Goal: Check status: Check status

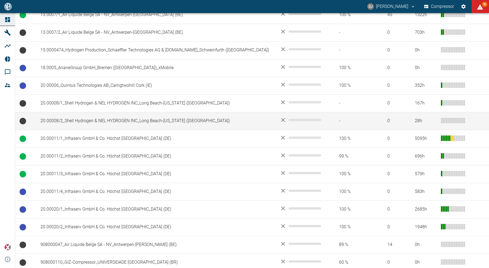
scroll to position [257, 0]
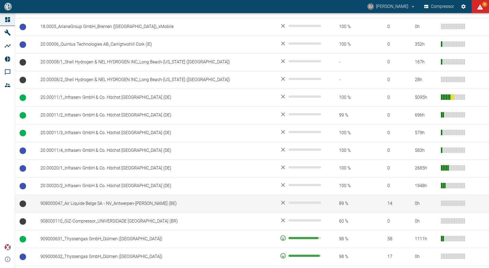
click at [84, 201] on td "908000047_Air Liquide Belge SA - NV_Antwerpen-[PERSON_NAME] (BE)" at bounding box center [155, 204] width 239 height 18
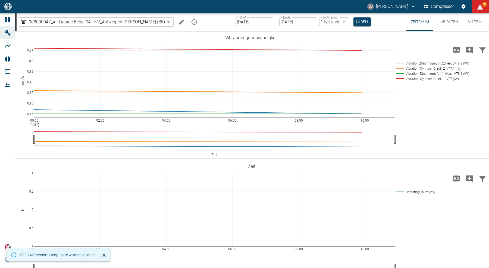
click at [444, 20] on button "Live-Daten" at bounding box center [447, 22] width 29 height 18
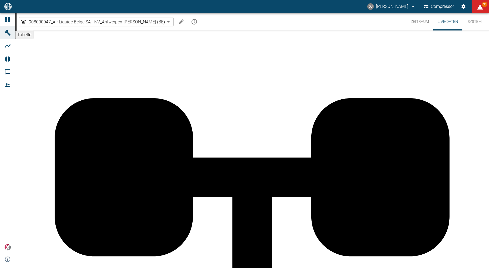
click at [479, 23] on button "System" at bounding box center [474, 21] width 24 height 17
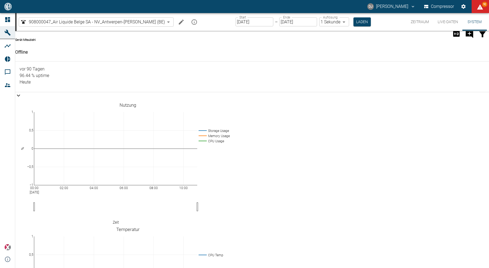
click at [426, 22] on button "Zeitraum" at bounding box center [420, 22] width 27 height 18
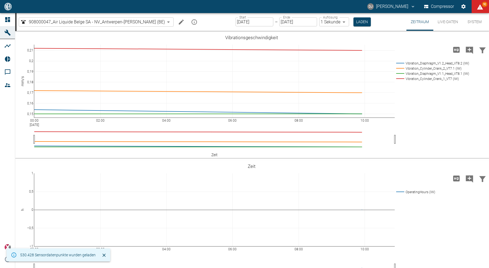
click at [236, 23] on input "[DATE]" at bounding box center [255, 21] width 38 height 9
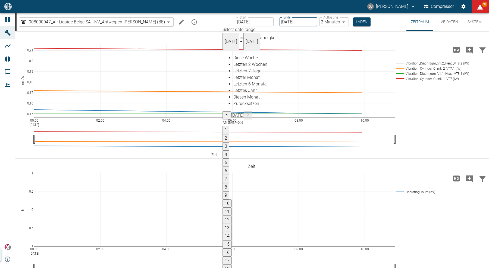
type input "29.09.2025"
type input "2min"
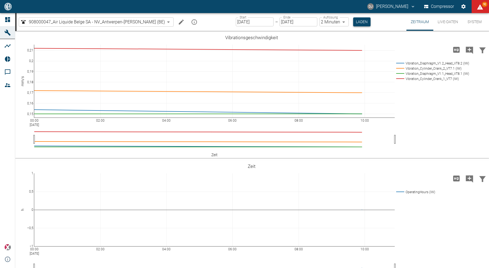
click at [353, 22] on button "Laden" at bounding box center [361, 21] width 17 height 9
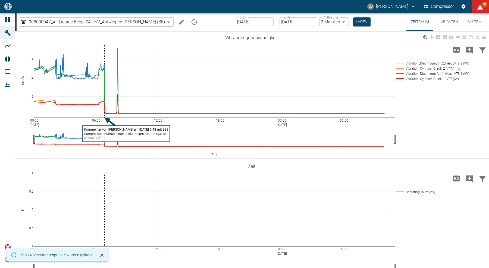
click at [102, 134] on tspan "Compressor shutdown due to diaphragm rupture (gas side)" at bounding box center [127, 134] width 86 height 4
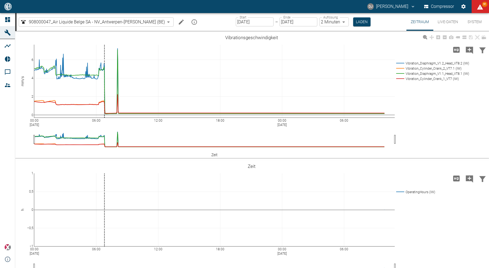
click at [241, 23] on input "29.09.2025" at bounding box center [255, 21] width 38 height 9
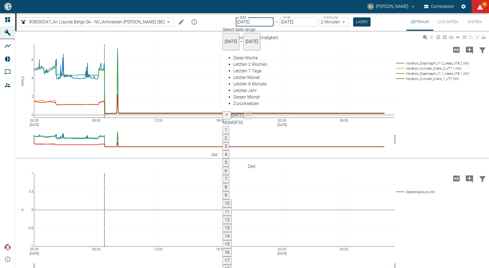
type input "28.09.2025"
type input "29.09.2025"
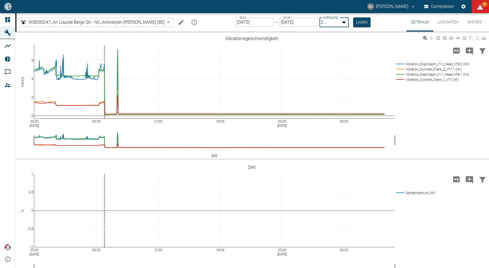
drag, startPoint x: 325, startPoint y: 20, endPoint x: 322, endPoint y: 23, distance: 4.0
click at [324, 23] on body "DJ David Jasper Compressor 91 Dashboard Maschinen Analysen Reports Kommentare M…" at bounding box center [244, 134] width 489 height 268
type input "1sec"
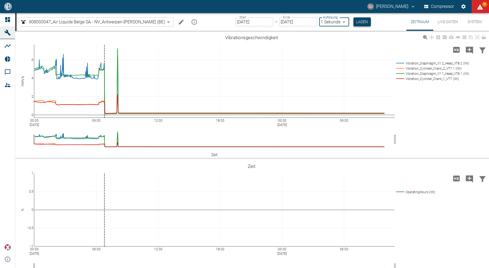
click at [354, 19] on button "Laden" at bounding box center [362, 21] width 17 height 9
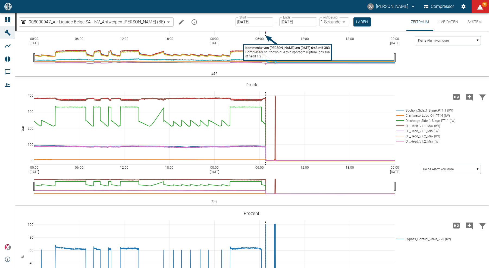
scroll to position [456, 0]
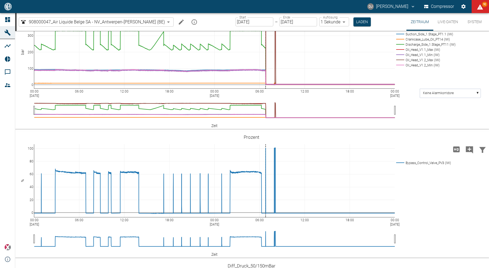
click at [479, 10] on icon at bounding box center [477, 8] width 4 height 4
click at [478, 10] on icon at bounding box center [477, 8] width 4 height 4
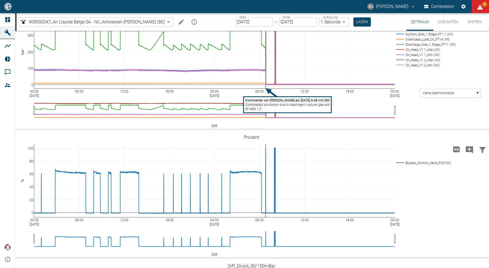
click at [263, 107] on tspan "Compressor shutdown due to diaphragm rupture (gas side)" at bounding box center [288, 105] width 86 height 4
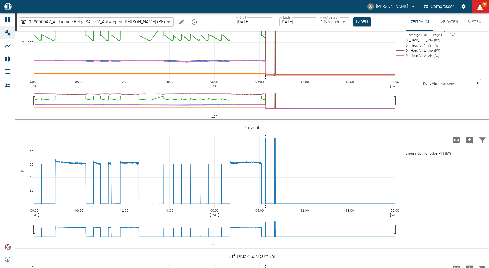
scroll to position [469, 0]
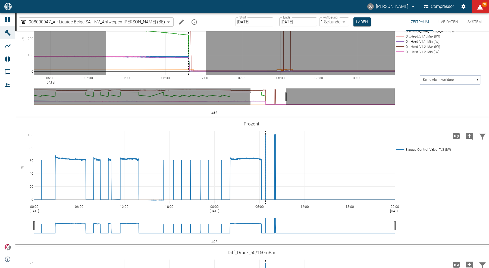
drag, startPoint x: 106, startPoint y: 112, endPoint x: 206, endPoint y: 113, distance: 99.7
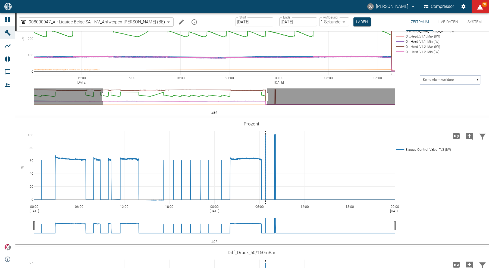
drag, startPoint x: 257, startPoint y: 179, endPoint x: 102, endPoint y: 173, distance: 155.0
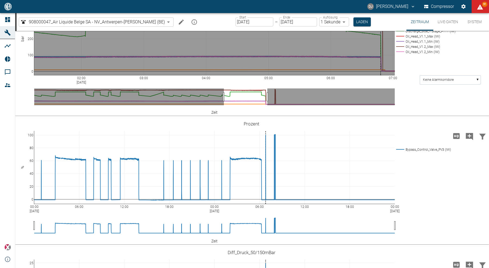
drag, startPoint x: 257, startPoint y: 102, endPoint x: 257, endPoint y: 90, distance: 12.2
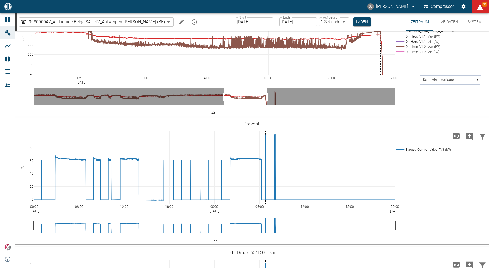
drag, startPoint x: 225, startPoint y: 182, endPoint x: 139, endPoint y: 183, distance: 85.6
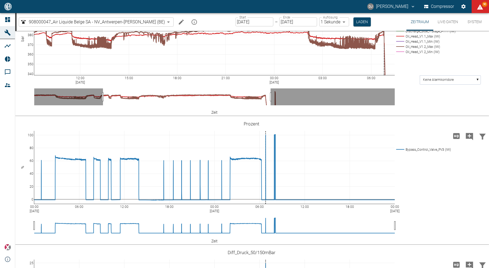
drag, startPoint x: 269, startPoint y: 183, endPoint x: 272, endPoint y: 183, distance: 3.3
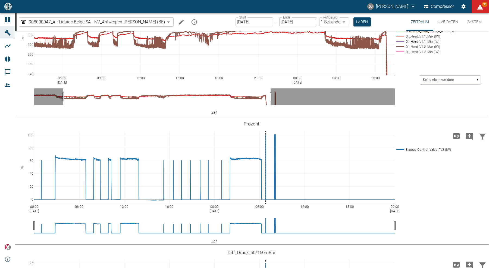
drag, startPoint x: 104, startPoint y: 182, endPoint x: 64, endPoint y: 184, distance: 39.7
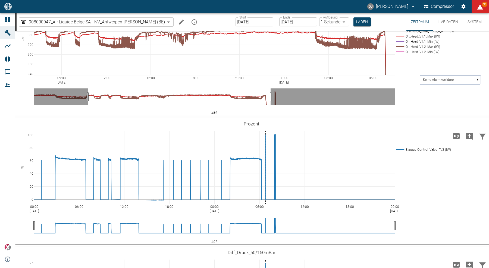
click at [433, 39] on rect at bounding box center [425, 36] width 61 height 5
click at [431, 44] on rect at bounding box center [425, 41] width 61 height 5
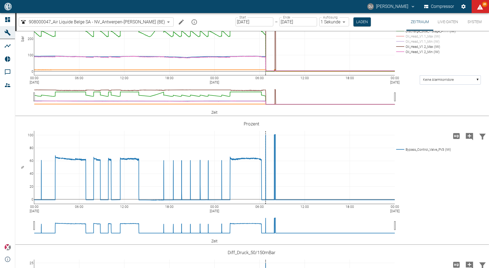
click at [436, 34] on rect at bounding box center [425, 31] width 61 height 5
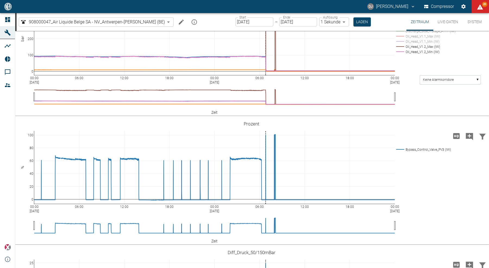
click at [431, 29] on rect at bounding box center [425, 25] width 61 height 5
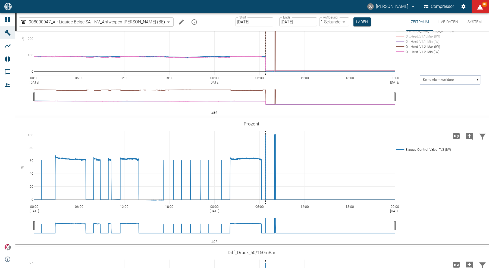
click at [430, 23] on rect at bounding box center [425, 20] width 61 height 5
click at [418, 34] on rect at bounding box center [425, 31] width 61 height 5
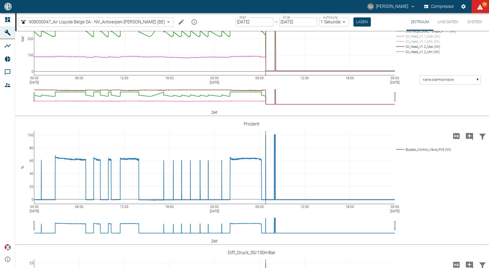
click at [420, 29] on rect at bounding box center [425, 25] width 61 height 5
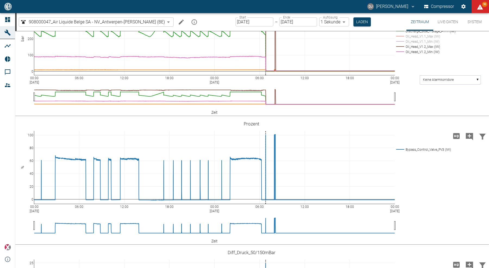
click at [420, 29] on rect at bounding box center [425, 25] width 61 height 5
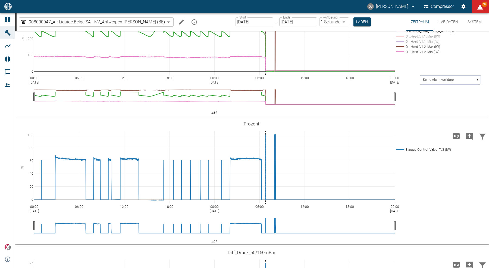
click at [421, 23] on rect at bounding box center [425, 20] width 61 height 5
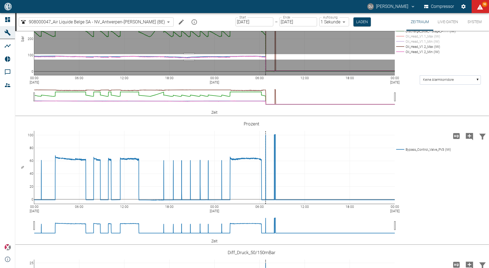
drag, startPoint x: 189, startPoint y: 140, endPoint x: 190, endPoint y: 146, distance: 5.5
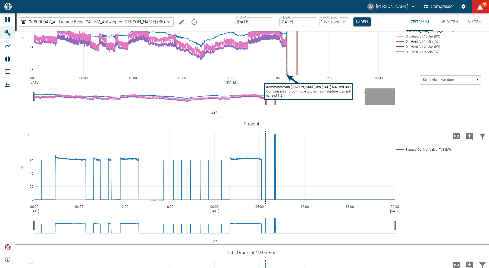
drag, startPoint x: 396, startPoint y: 182, endPoint x: 362, endPoint y: 182, distance: 34.2
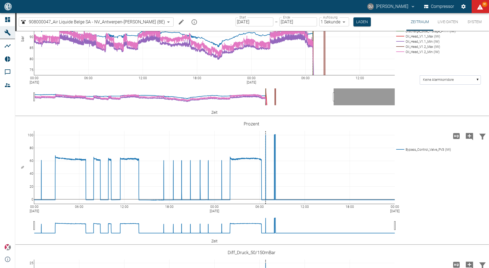
click at [419, 49] on rect at bounding box center [425, 46] width 61 height 5
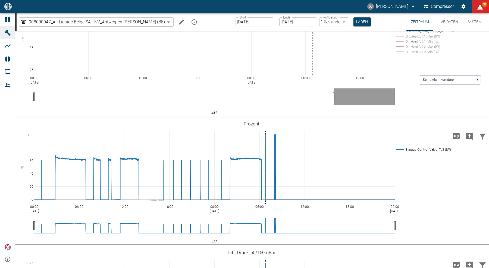
click at [420, 49] on rect at bounding box center [425, 46] width 61 height 5
click at [422, 54] on rect at bounding box center [425, 51] width 61 height 5
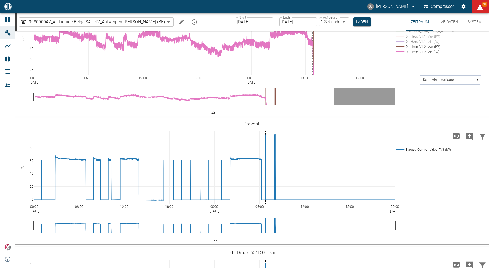
click at [417, 23] on rect at bounding box center [425, 20] width 61 height 5
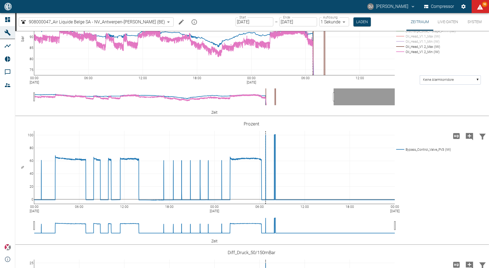
click at [9, 18] on icon at bounding box center [7, 19] width 5 height 5
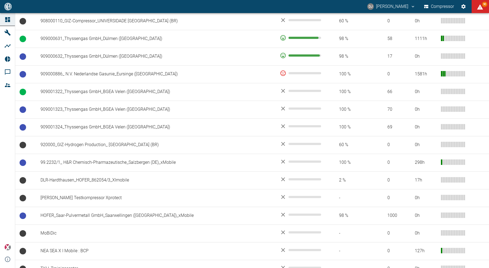
scroll to position [463, 0]
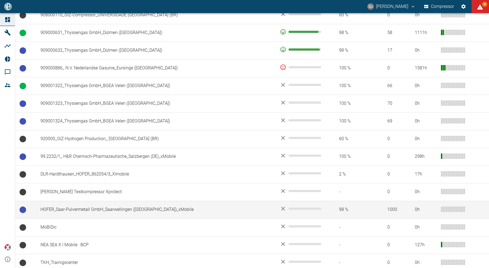
click at [98, 205] on td "HOFER_Saar-Pulvermetall GmbH_Saarwellingen ([GEOGRAPHIC_DATA])_xMobile" at bounding box center [155, 210] width 239 height 18
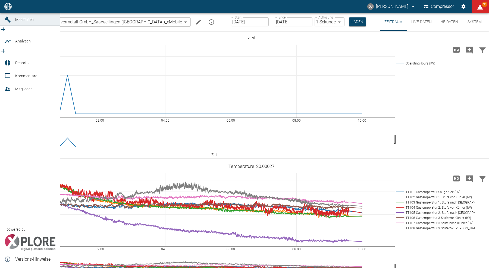
click at [5, 9] on icon at bounding box center [7, 6] width 5 height 5
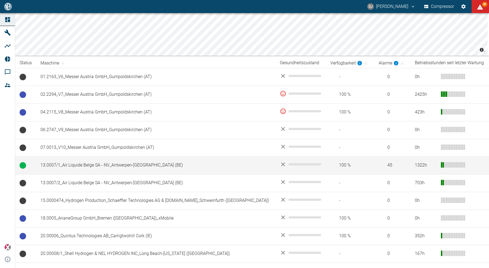
scroll to position [124, 0]
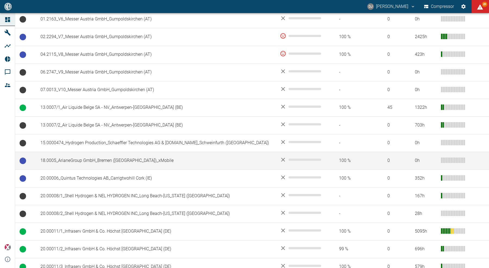
click at [81, 162] on td "18.0005_ArianeGroup GmbH_Bremen ([GEOGRAPHIC_DATA])_xMobile" at bounding box center [155, 161] width 239 height 18
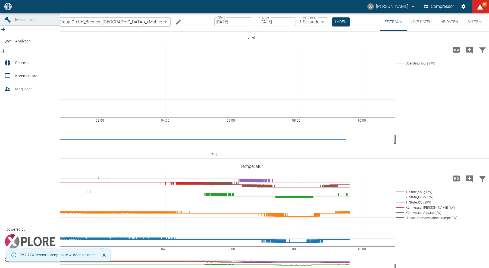
click at [3, 13] on link "Dashboard" at bounding box center [30, 6] width 60 height 13
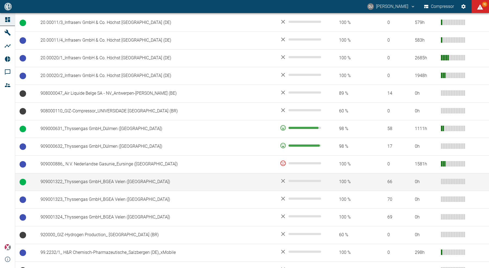
scroll to position [370, 0]
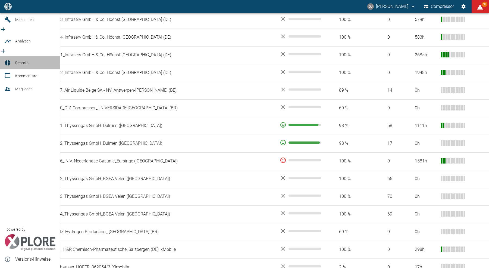
click at [14, 60] on link "Reports" at bounding box center [30, 62] width 60 height 13
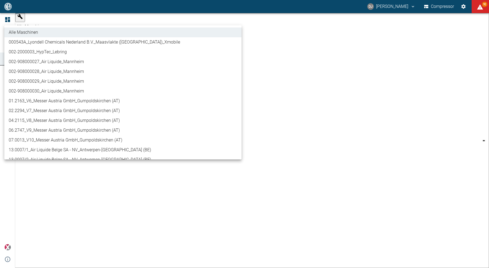
click at [66, 22] on body "DJ [PERSON_NAME] Compressor 92 Dashboard Maschinen Analysen Reports Kommentare …" at bounding box center [244, 134] width 489 height 268
click at [174, 17] on div at bounding box center [244, 134] width 489 height 268
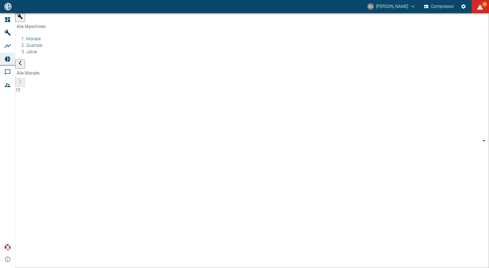
click at [181, 21] on div "Alle Maschinen 000543A_Lyondell Chemicals Nederland B.V._Maasvlakte (NL)_Xmobil…" at bounding box center [244, 134] width 489 height 268
click at [181, 21] on body "DJ [PERSON_NAME] Compressor 90 Dashboard Maschinen Analysen Reports Kommentare …" at bounding box center [244, 134] width 489 height 268
click at [177, 45] on li "[DATE]" at bounding box center [175, 42] width 42 height 10
click at [55, 22] on body "DJ [PERSON_NAME] Compressor 90 Dashboard Maschinen Analysen Reports Kommentare …" at bounding box center [244, 134] width 489 height 268
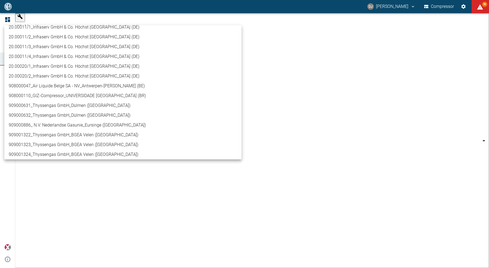
scroll to position [213, 0]
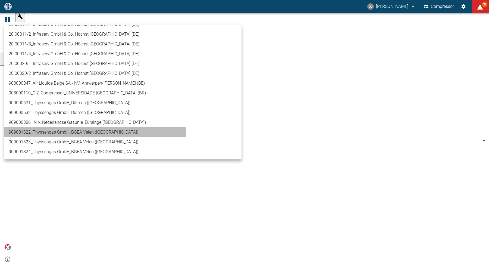
click at [94, 136] on li "909001322_Thyssengas GmbH_BGEA Velen ([GEOGRAPHIC_DATA])" at bounding box center [122, 132] width 237 height 10
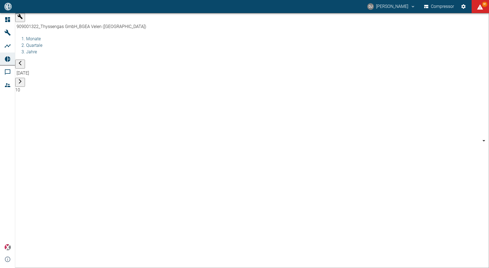
click at [63, 21] on body "DJ [PERSON_NAME] Compressor 91 Dashboard Maschinen Analysen Reports Kommentare …" at bounding box center [244, 134] width 489 height 268
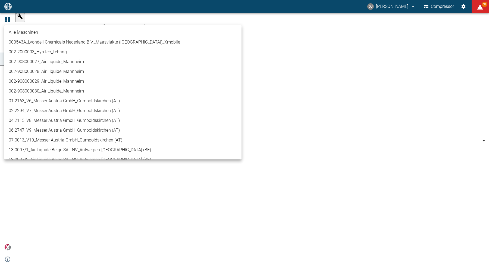
scroll to position [253, 0]
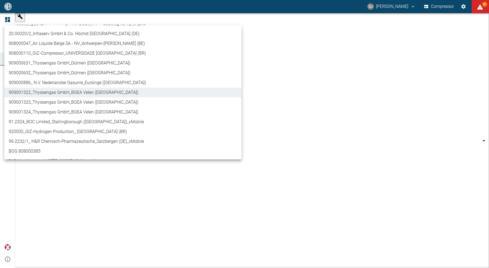
click at [67, 101] on li "909001323_Thyssengas GmbH_BGEA Velen ([GEOGRAPHIC_DATA])" at bounding box center [122, 102] width 237 height 10
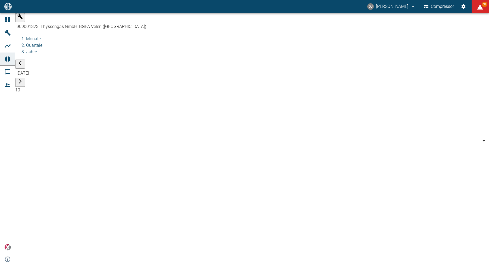
click at [55, 19] on body "DJ [PERSON_NAME] Compressor 91 Dashboard Maschinen Analysen Reports Kommentare …" at bounding box center [244, 134] width 489 height 268
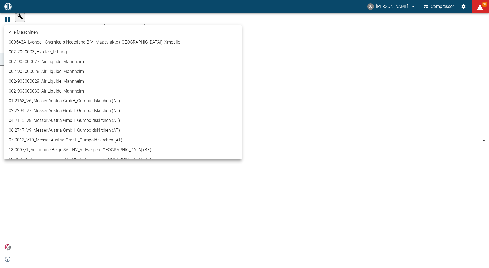
scroll to position [263, 0]
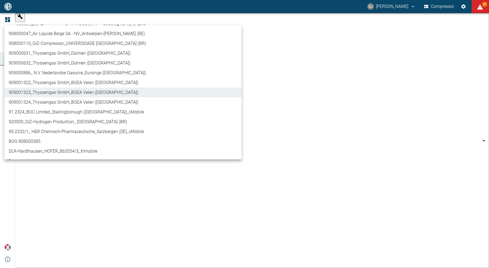
click at [58, 99] on li "909001324_Thyssengas GmbH_BGEA Velen ([GEOGRAPHIC_DATA])" at bounding box center [122, 102] width 237 height 10
type input "844eaeab-9828-4312-bce0-6553bba898d4"
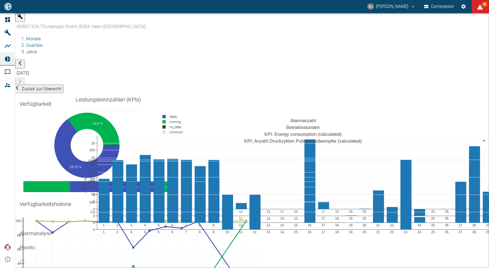
click at [76, 195] on div "Verfügbarkeitshistorie 15 16 17 18 19 20 21 22 23 24 25 26 27 28 0 20 40 60 80 …" at bounding box center [45, 207] width 60 height 24
